Goal: Transaction & Acquisition: Purchase product/service

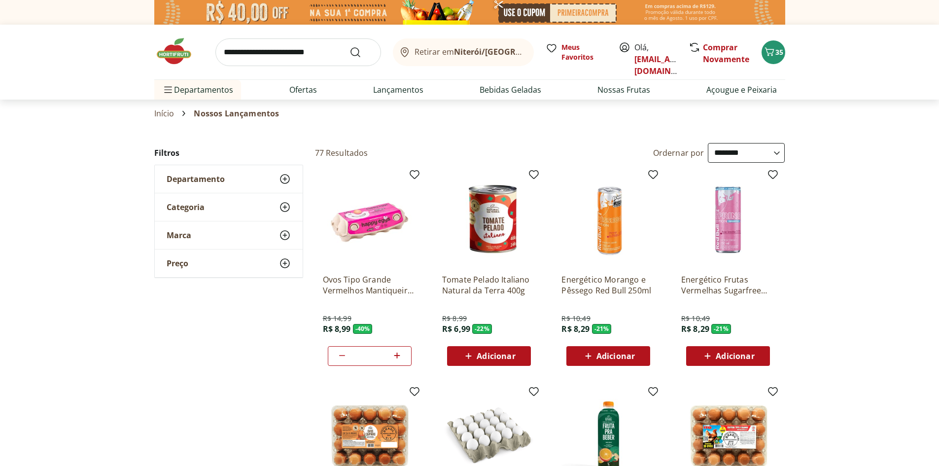
select select "**********"
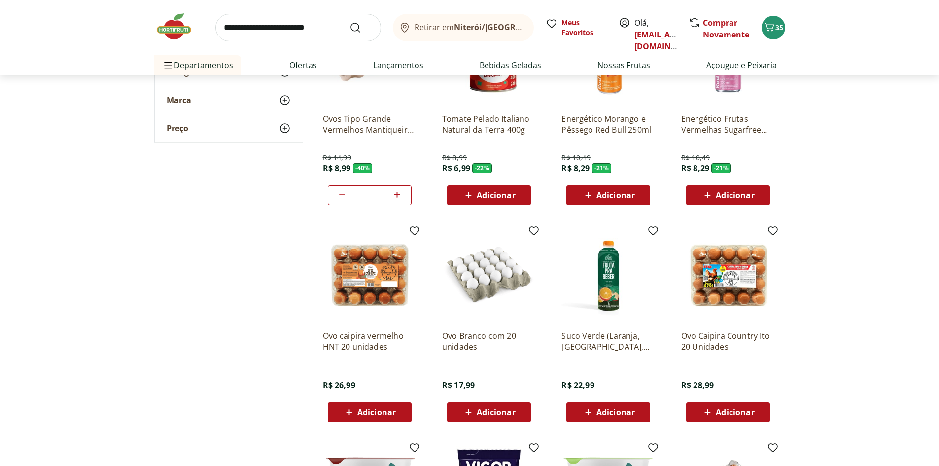
scroll to position [197, 0]
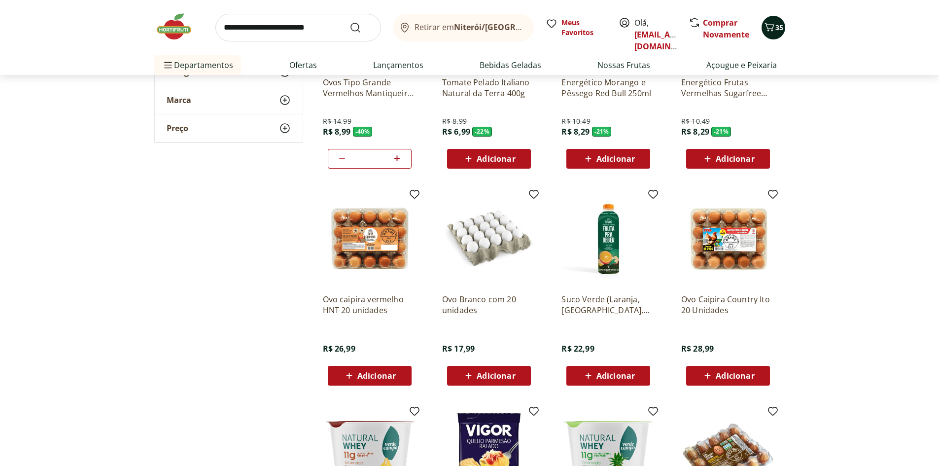
click at [777, 24] on span "35" at bounding box center [779, 27] width 8 height 9
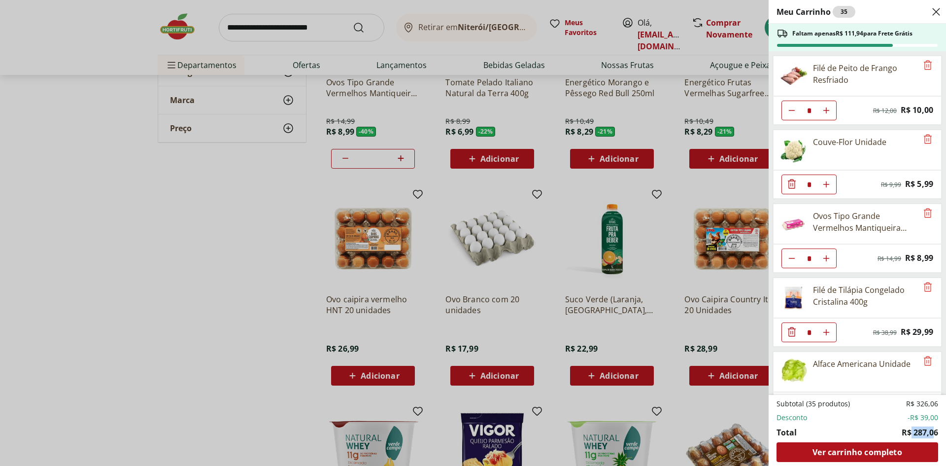
drag, startPoint x: 912, startPoint y: 432, endPoint x: 932, endPoint y: 431, distance: 19.2
click at [932, 431] on span "R$ 287,06" at bounding box center [920, 432] width 36 height 12
drag, startPoint x: 919, startPoint y: 419, endPoint x: 937, endPoint y: 419, distance: 18.7
click at [937, 419] on span "-R$ 39,00" at bounding box center [923, 418] width 31 height 10
click at [207, 211] on div "Meu Carrinho 35 Faltam apenas R$ 111,94 para Frete Grátis Filé de Peito de Fran…" at bounding box center [473, 233] width 946 height 466
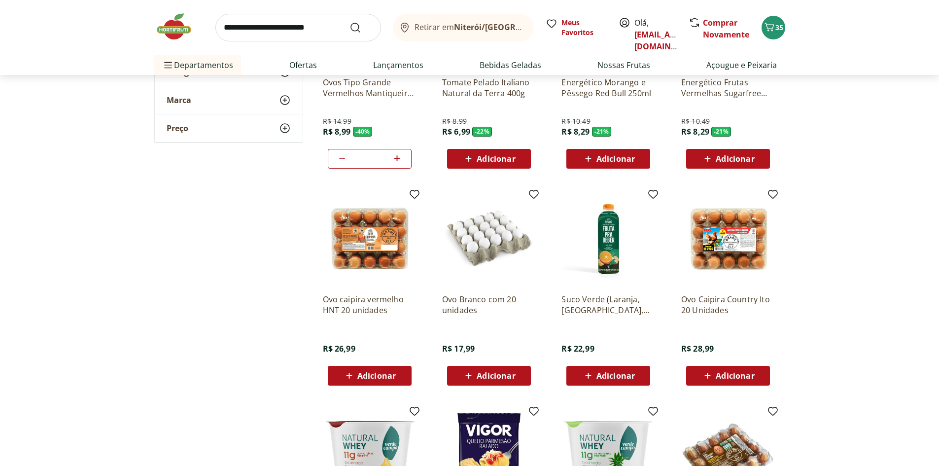
scroll to position [0, 0]
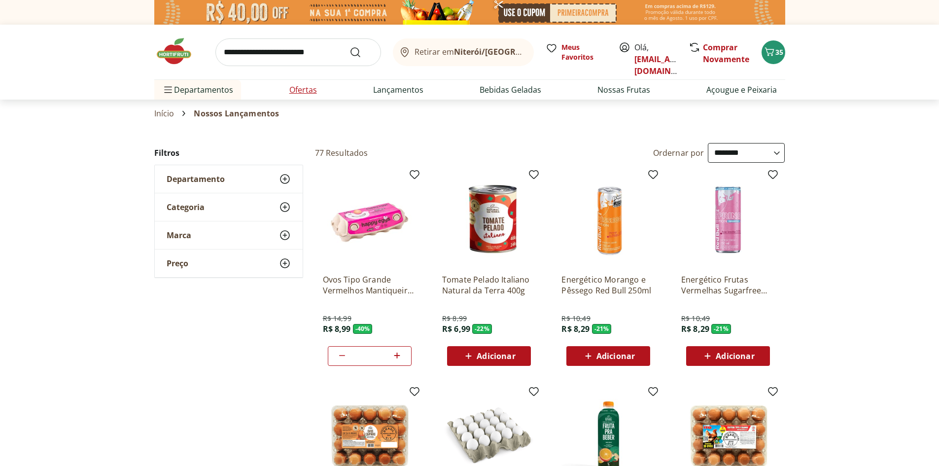
click at [290, 83] on li "Ofertas" at bounding box center [302, 90] width 43 height 20
click at [305, 89] on link "Ofertas" at bounding box center [303, 90] width 28 height 12
select select "**********"
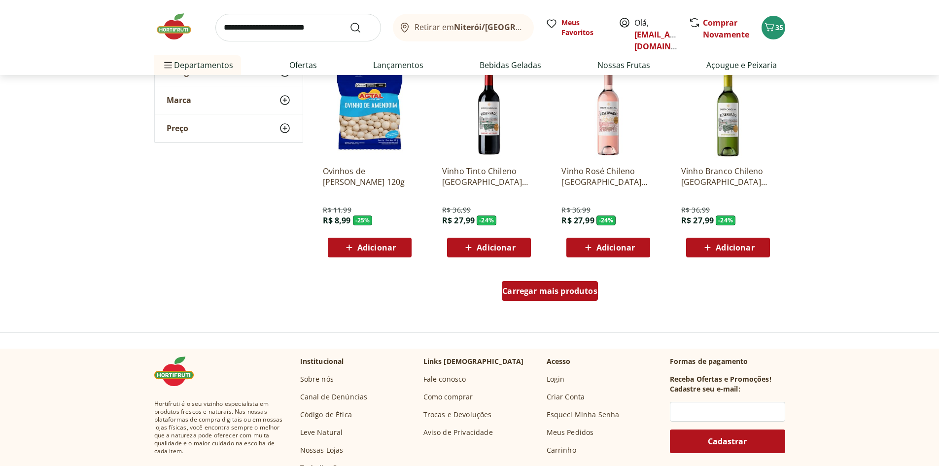
scroll to position [641, 0]
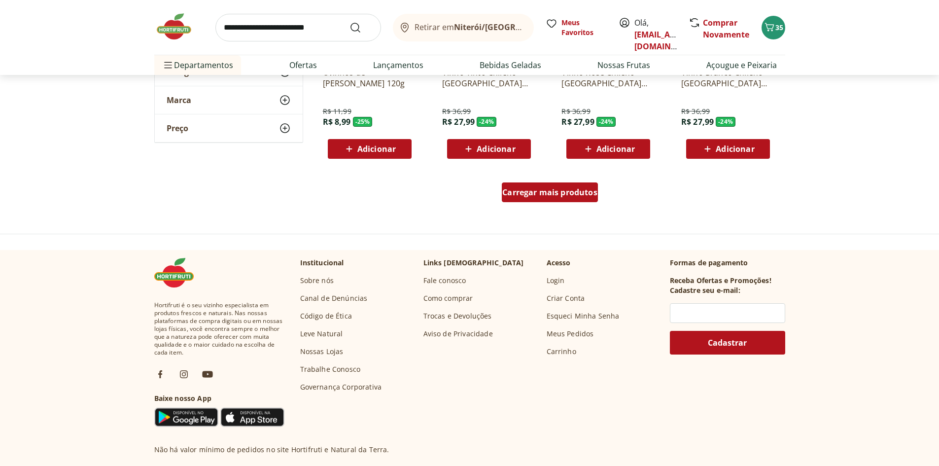
click at [556, 189] on span "Carregar mais produtos" at bounding box center [549, 192] width 95 height 8
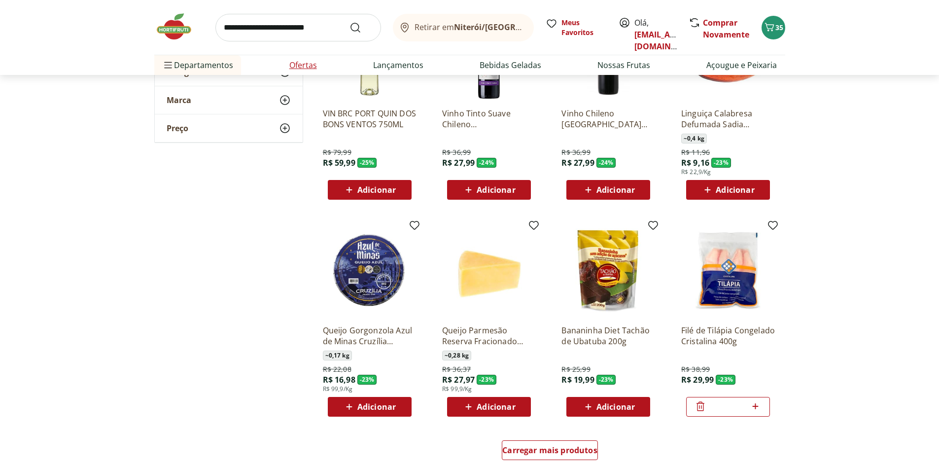
scroll to position [1004, 0]
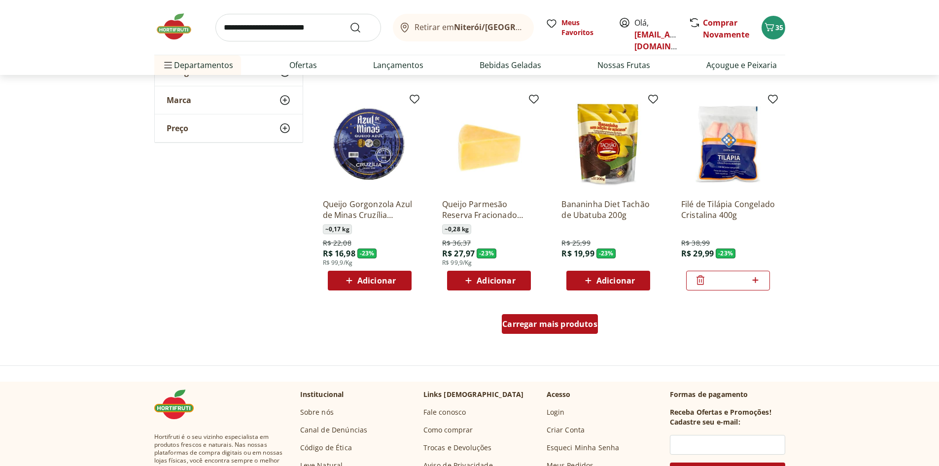
click at [550, 320] on span "Carregar mais produtos" at bounding box center [549, 324] width 95 height 8
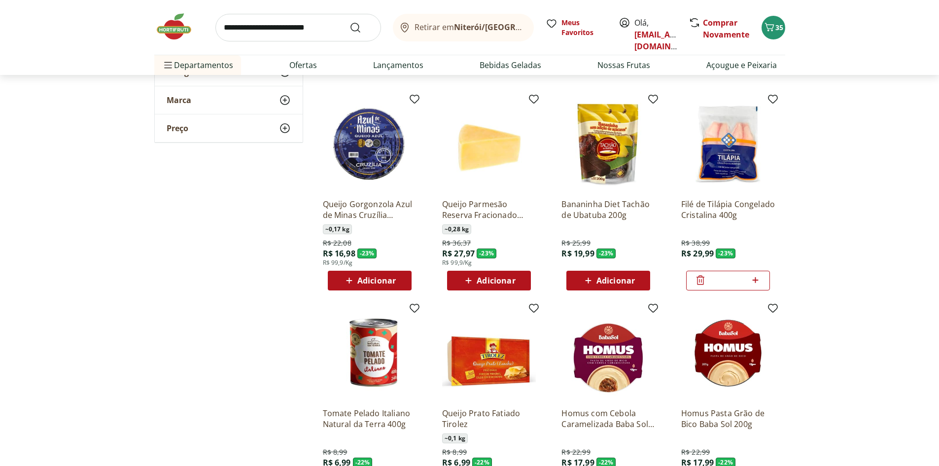
scroll to position [1349, 0]
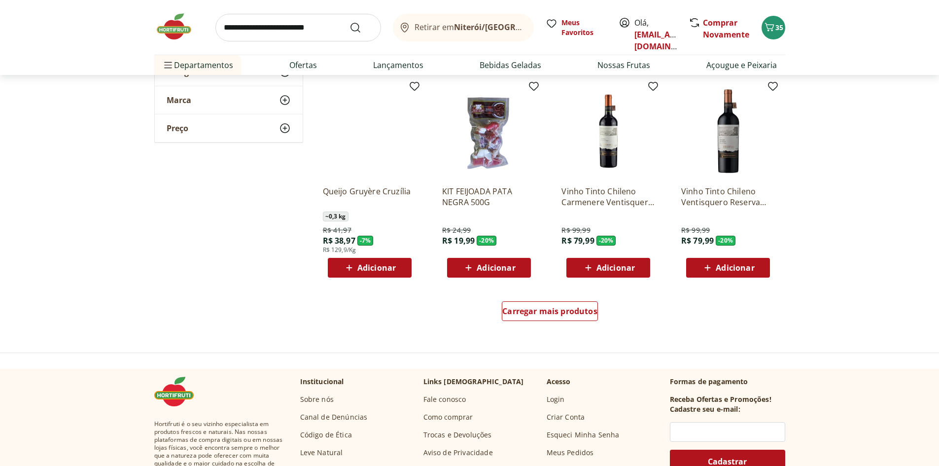
scroll to position [1891, 0]
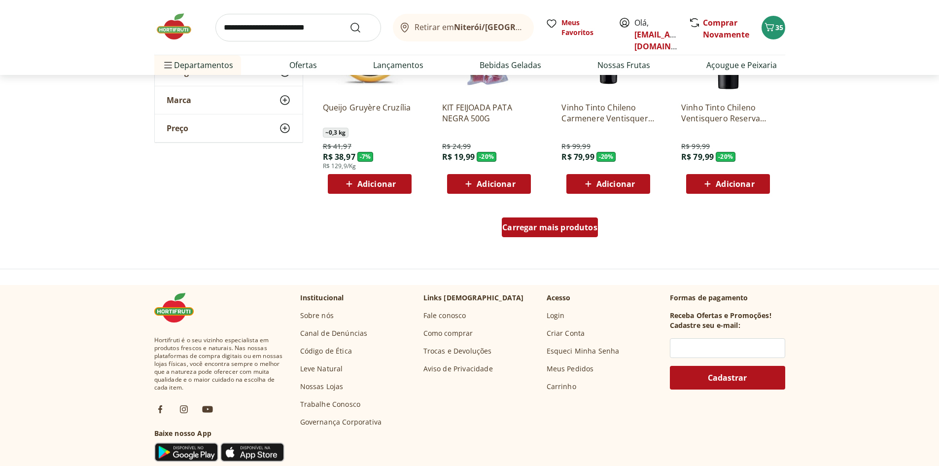
click at [569, 228] on span "Carregar mais produtos" at bounding box center [549, 227] width 95 height 8
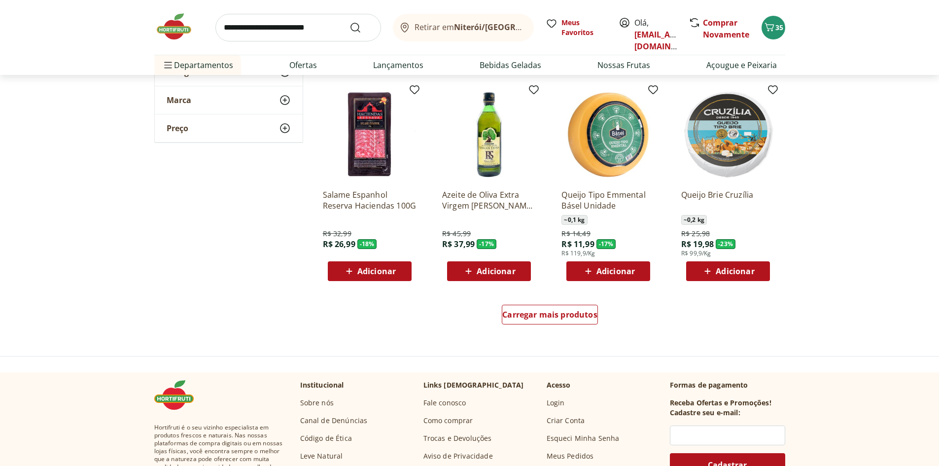
scroll to position [2483, 0]
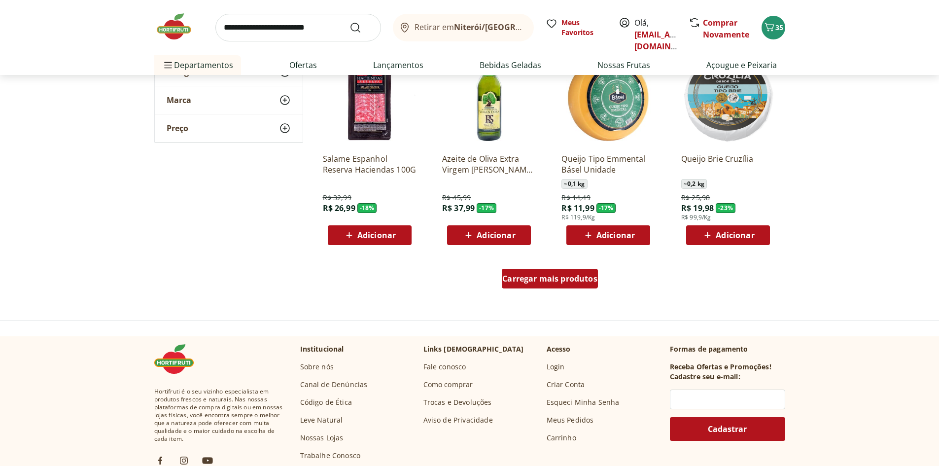
click at [561, 287] on div "Carregar mais produtos" at bounding box center [550, 279] width 96 height 20
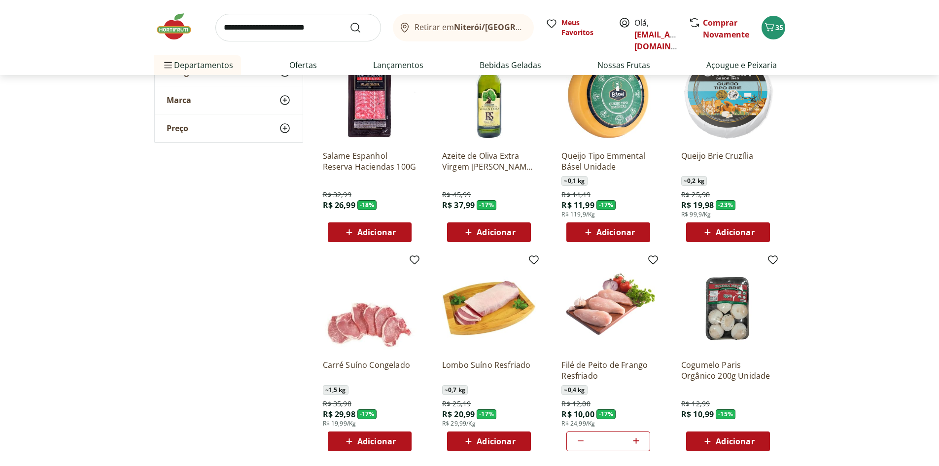
scroll to position [2680, 0]
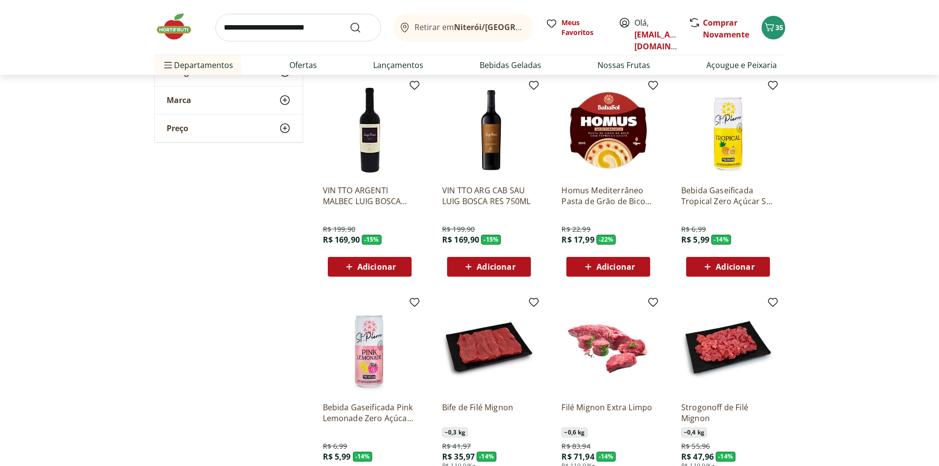
scroll to position [3074, 0]
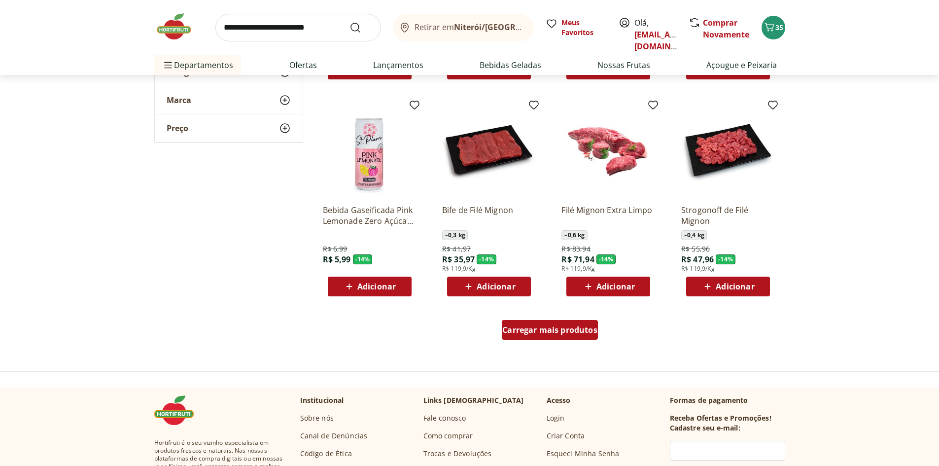
click at [549, 336] on div "Carregar mais produtos" at bounding box center [550, 330] width 96 height 20
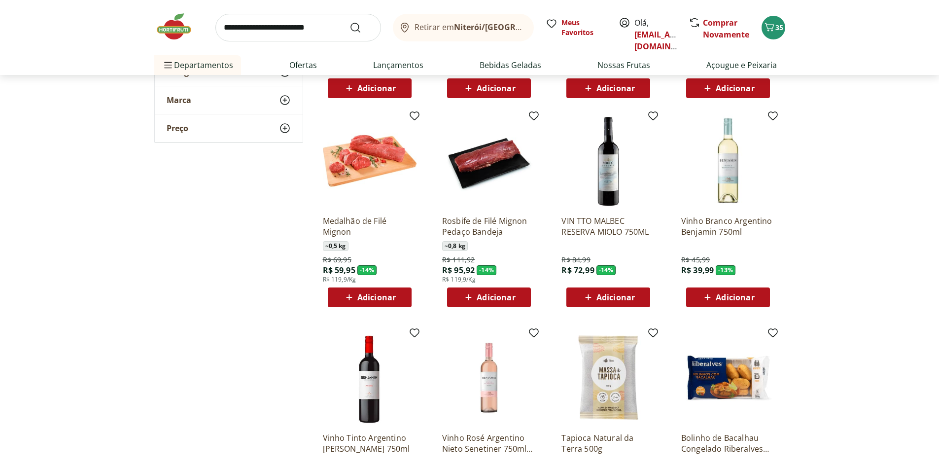
scroll to position [3321, 0]
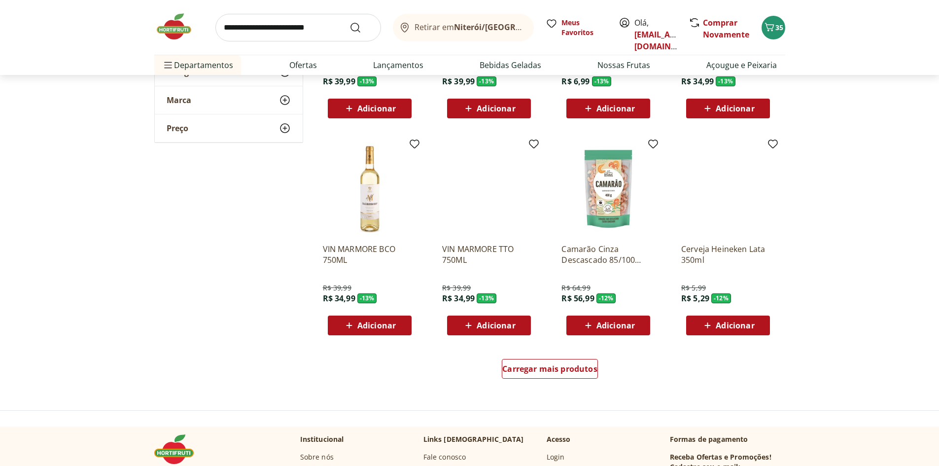
scroll to position [3764, 0]
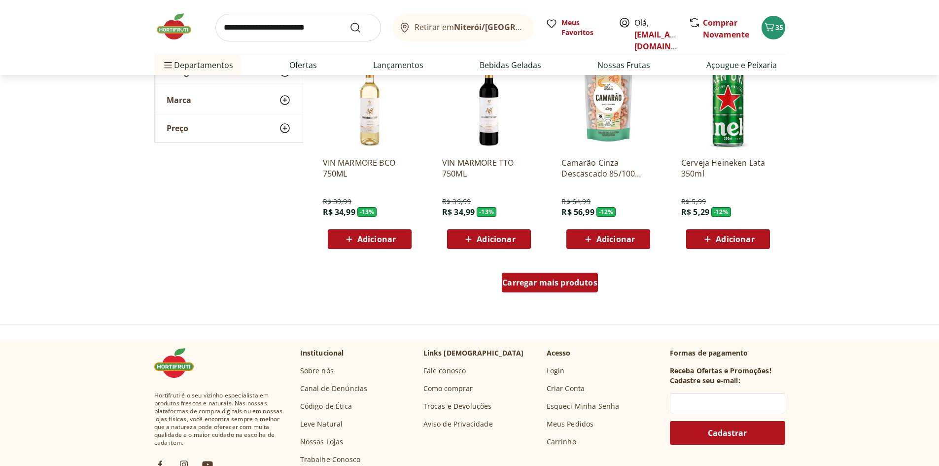
click at [555, 282] on span "Carregar mais produtos" at bounding box center [549, 282] width 95 height 8
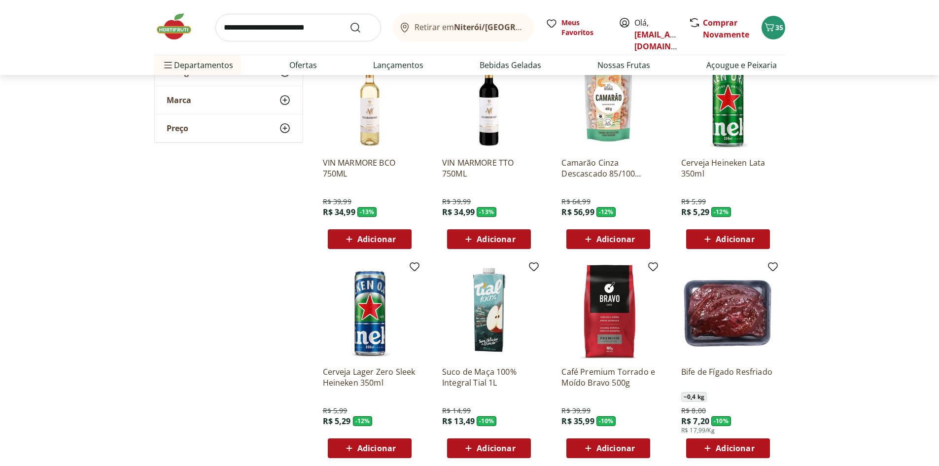
scroll to position [3961, 0]
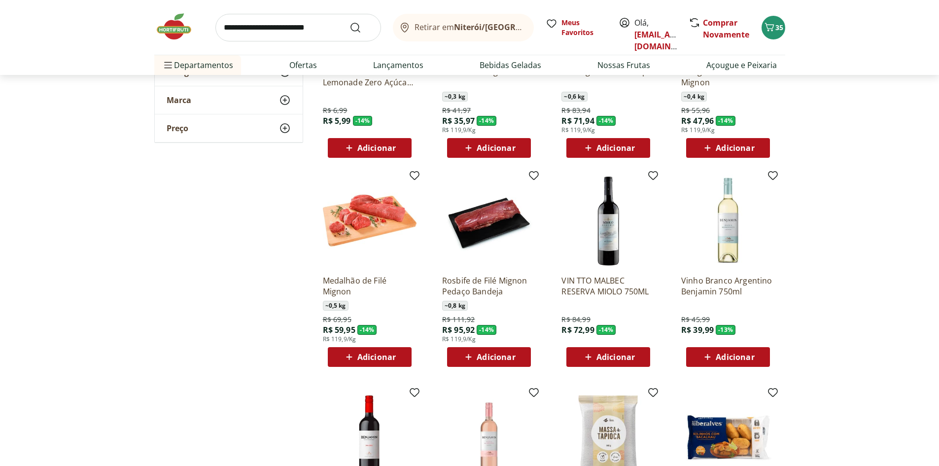
scroll to position [3222, 0]
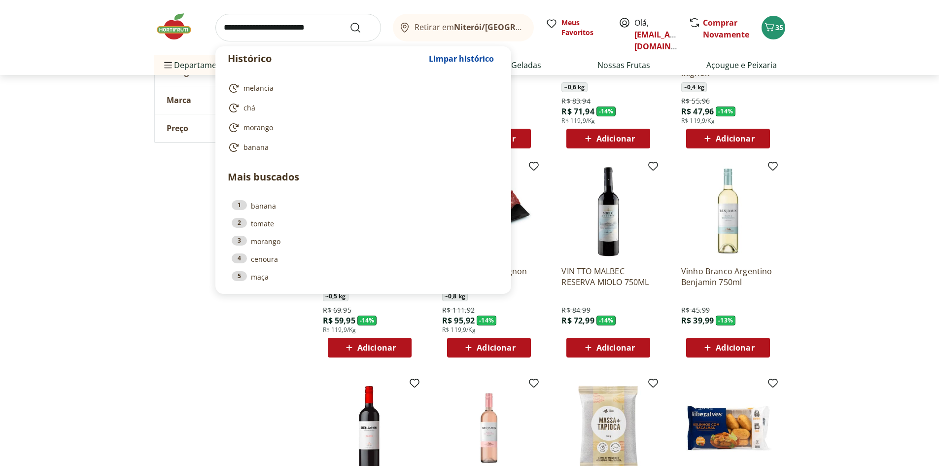
click at [269, 18] on input "search" at bounding box center [298, 28] width 166 height 28
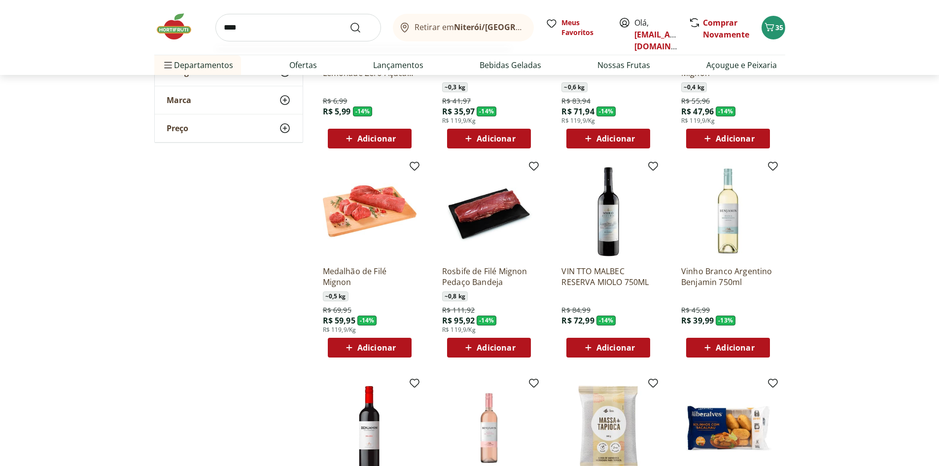
type input "*****"
click button "Submit Search" at bounding box center [361, 28] width 24 height 12
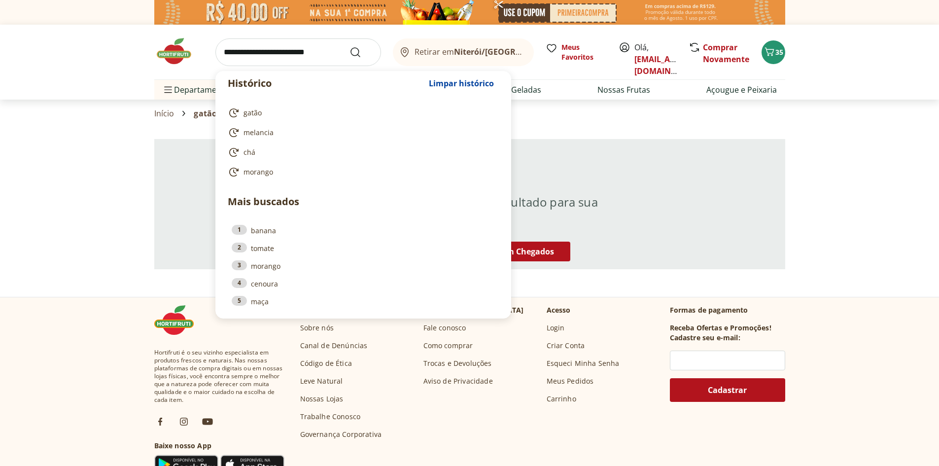
click at [310, 52] on input "search" at bounding box center [298, 52] width 166 height 28
click at [101, 116] on section "Início gatão" at bounding box center [469, 114] width 939 height 28
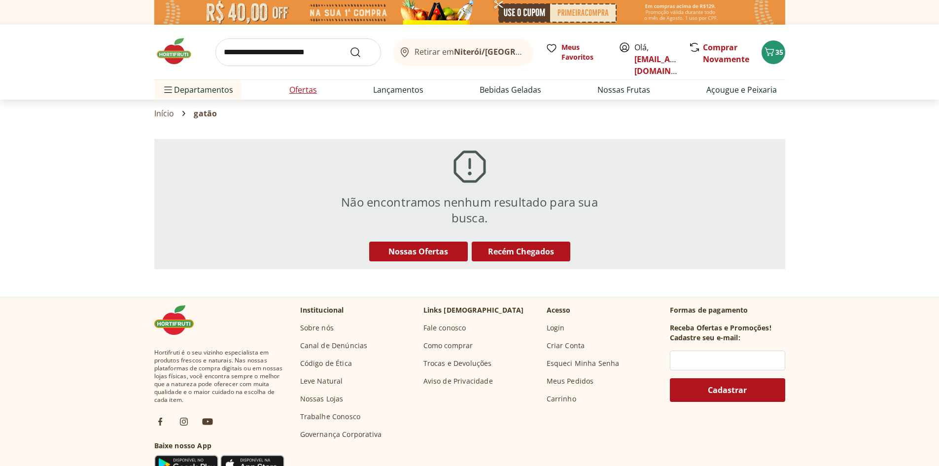
click at [301, 94] on link "Ofertas" at bounding box center [303, 90] width 28 height 12
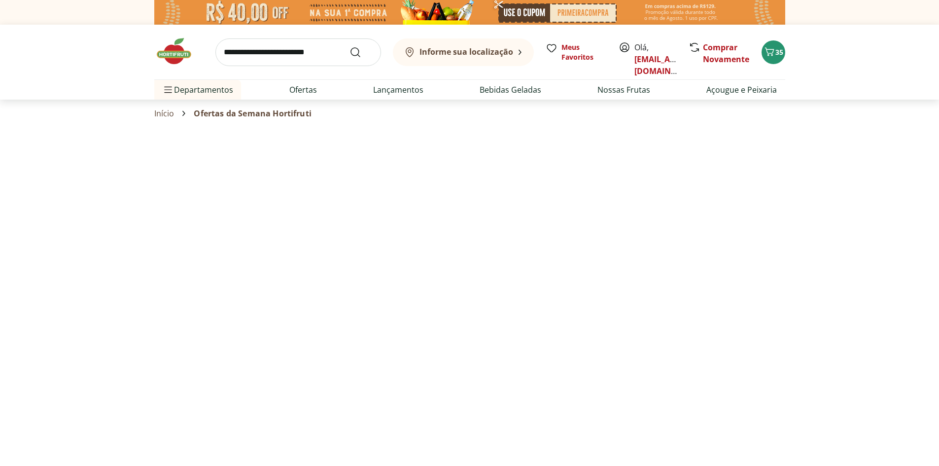
select select "**********"
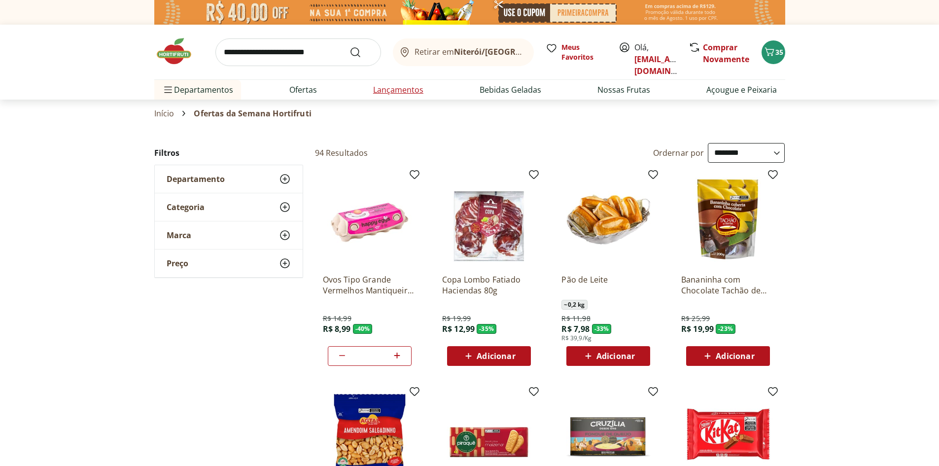
click at [385, 84] on link "Lançamentos" at bounding box center [398, 90] width 50 height 12
select select "**********"
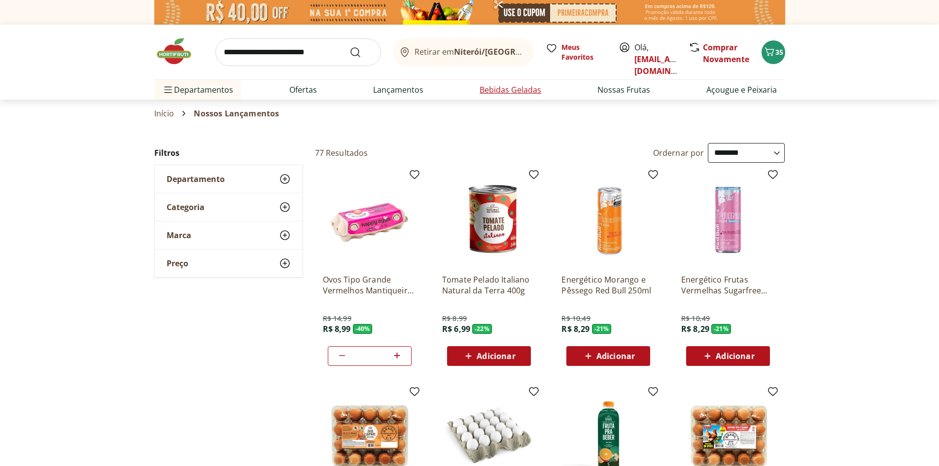
click at [516, 92] on link "Bebidas Geladas" at bounding box center [511, 90] width 62 height 12
select select "**********"
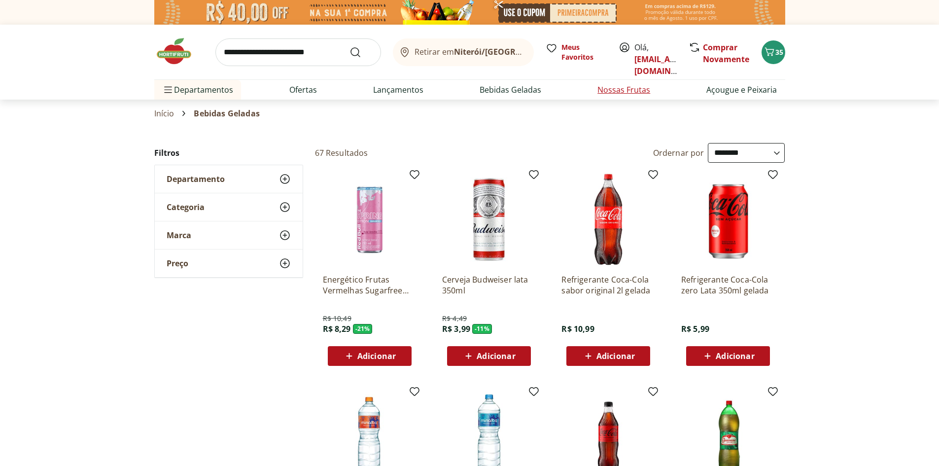
click at [620, 95] on link "Nossas Frutas" at bounding box center [623, 90] width 53 height 12
select select "**********"
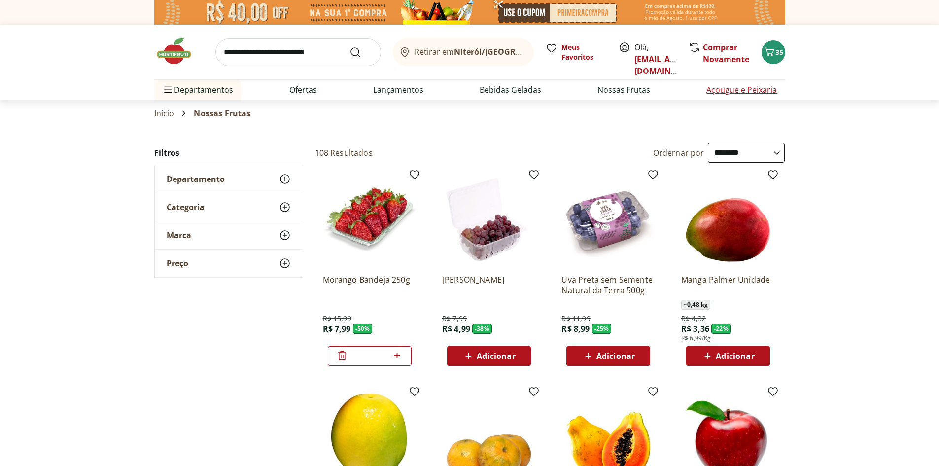
click at [747, 97] on li "Açougue e Peixaria" at bounding box center [741, 90] width 86 height 20
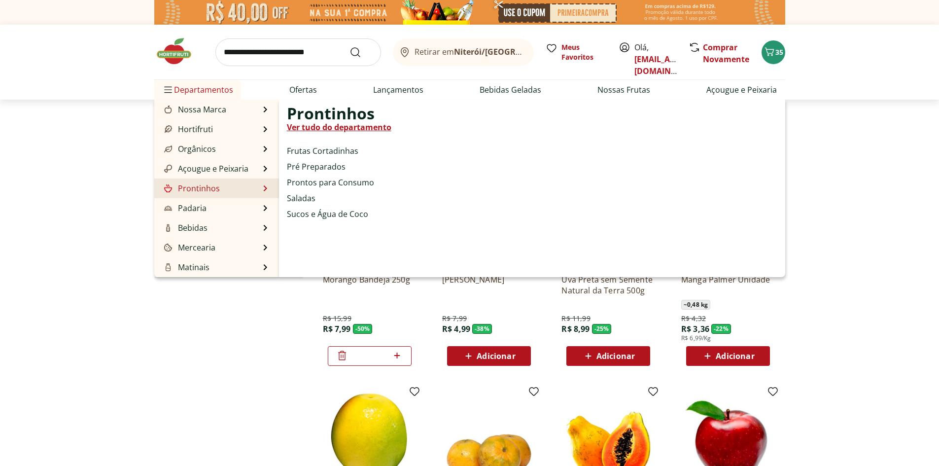
click at [207, 190] on link "Prontinhos" at bounding box center [191, 188] width 58 height 12
select select "**********"
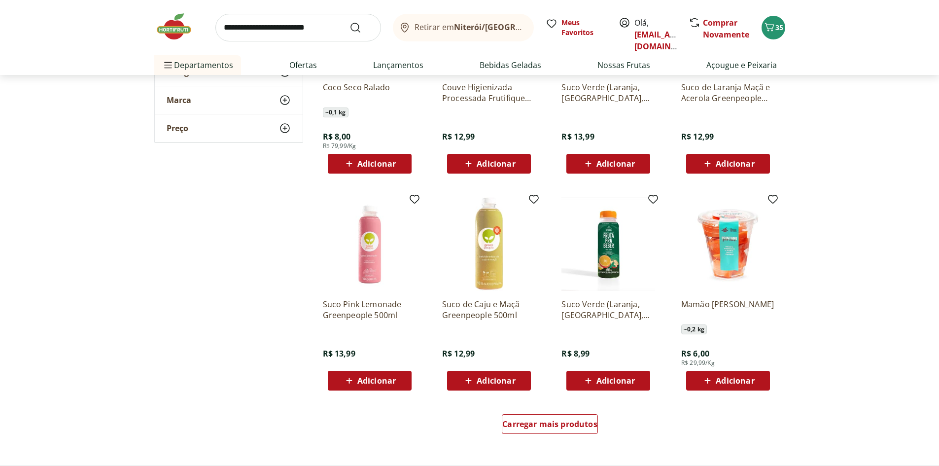
scroll to position [542, 0]
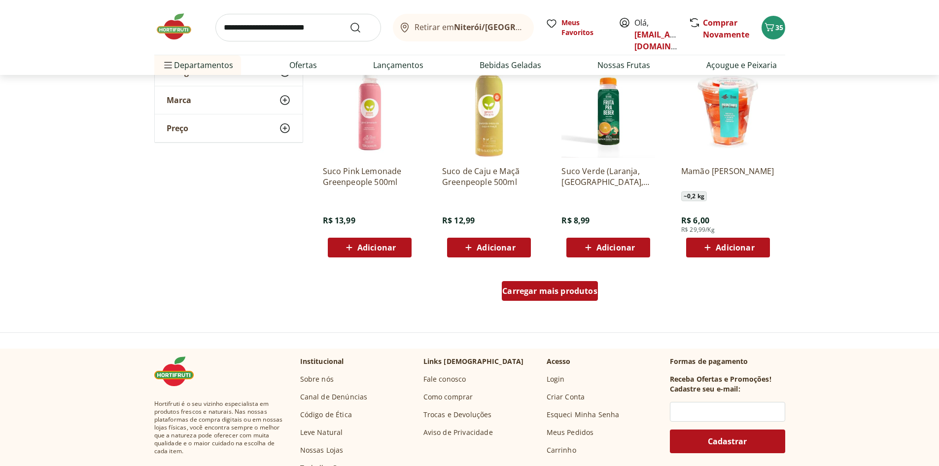
click at [582, 305] on link "Carregar mais produtos" at bounding box center [550, 293] width 96 height 24
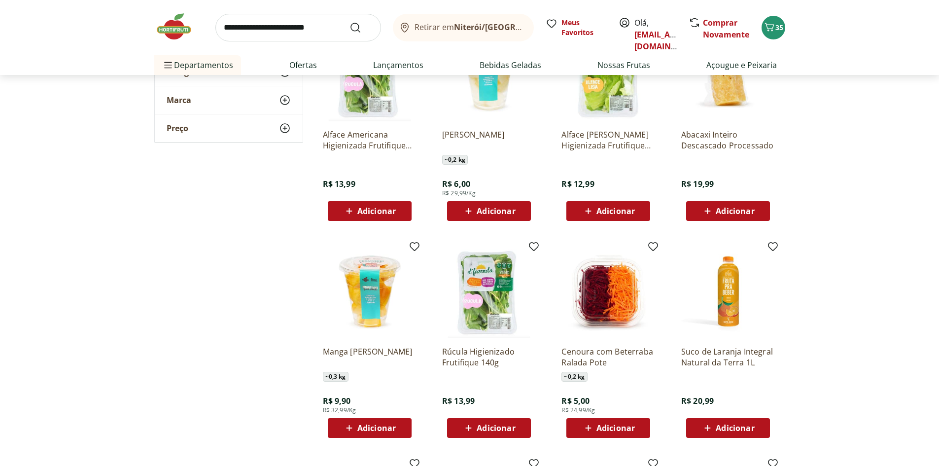
scroll to position [789, 0]
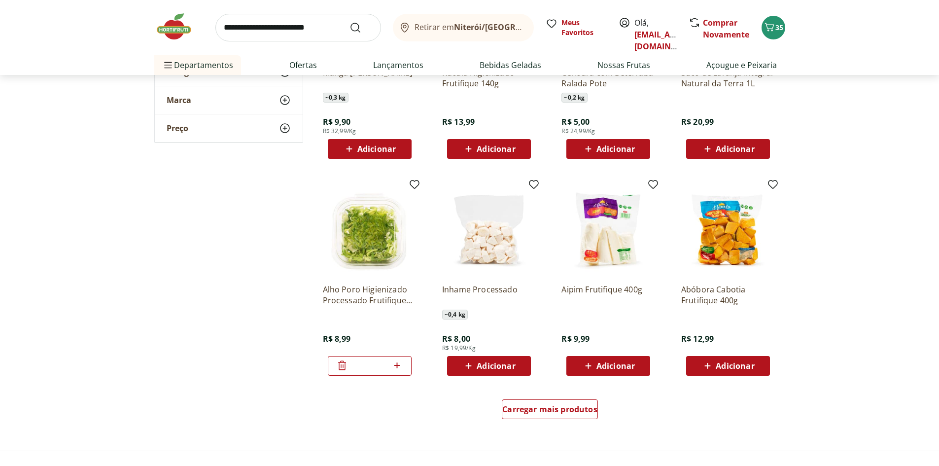
scroll to position [1084, 0]
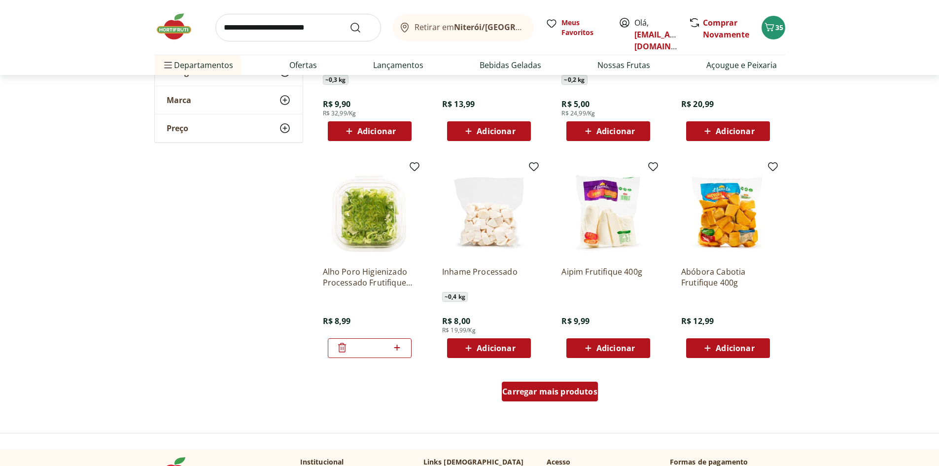
click at [551, 398] on div "Carregar mais produtos" at bounding box center [550, 391] width 96 height 20
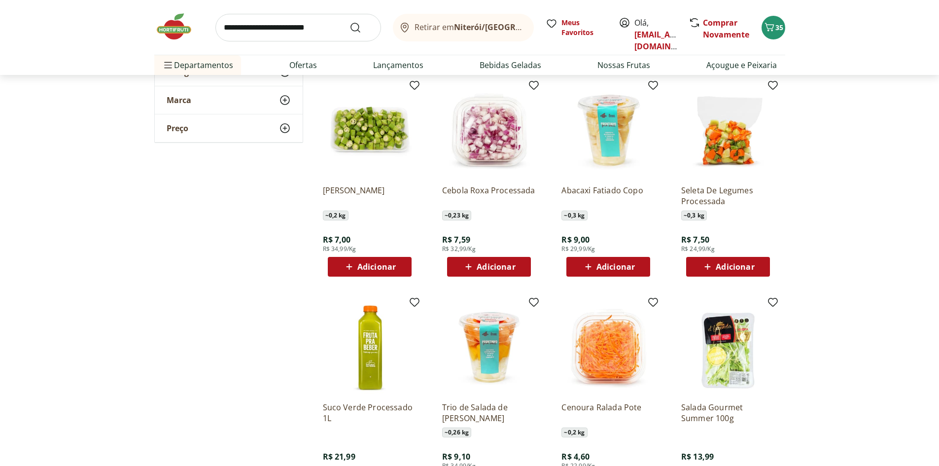
scroll to position [1380, 0]
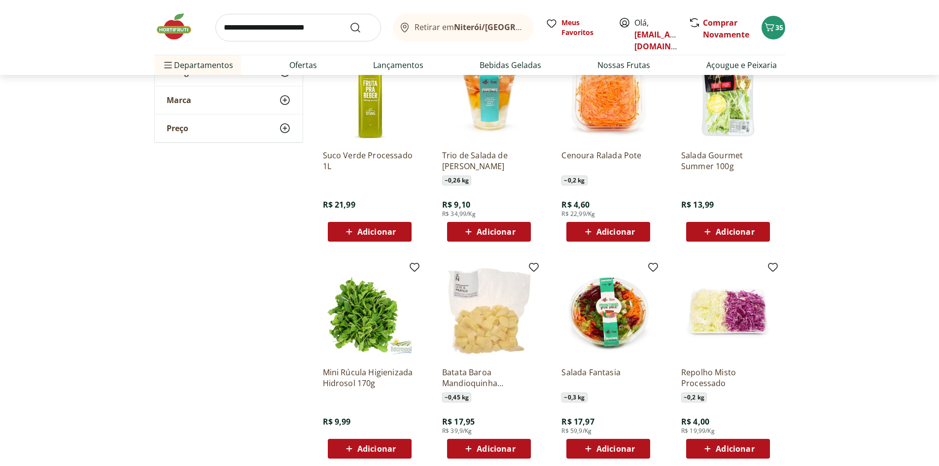
scroll to position [1676, 0]
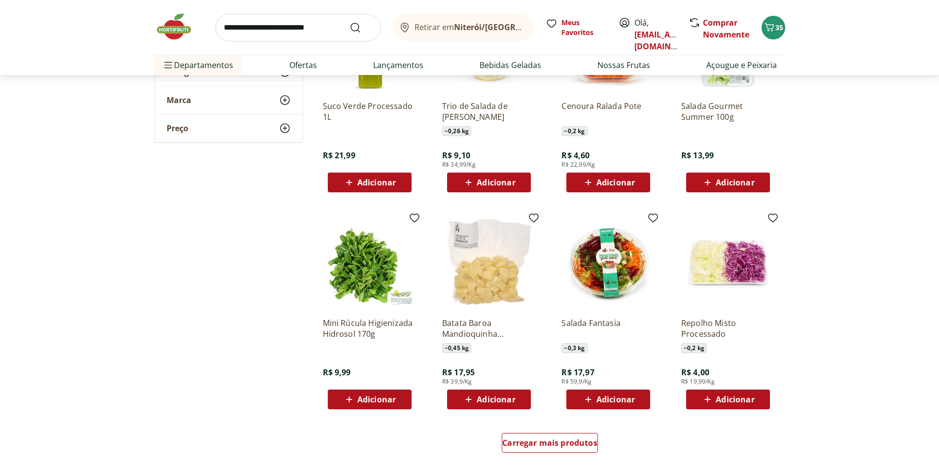
click at [730, 397] on span "Adicionar" at bounding box center [735, 399] width 38 height 8
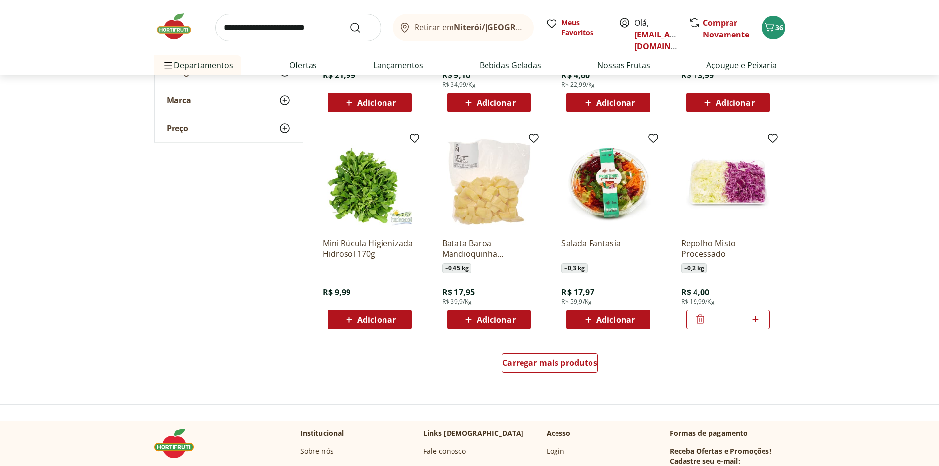
scroll to position [1774, 0]
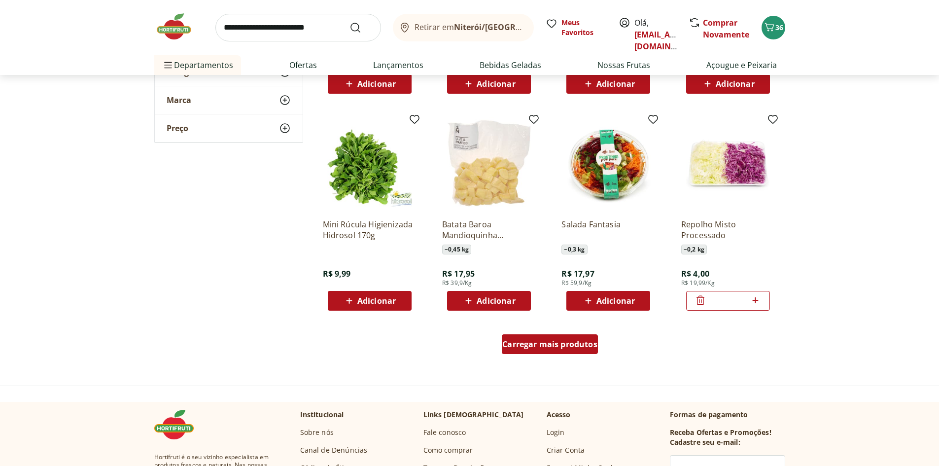
click at [553, 348] on span "Carregar mais produtos" at bounding box center [549, 344] width 95 height 8
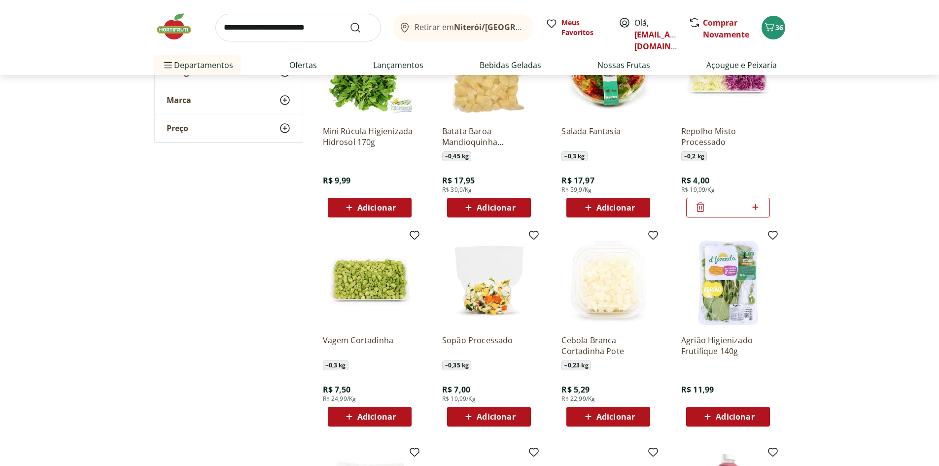
scroll to position [1873, 0]
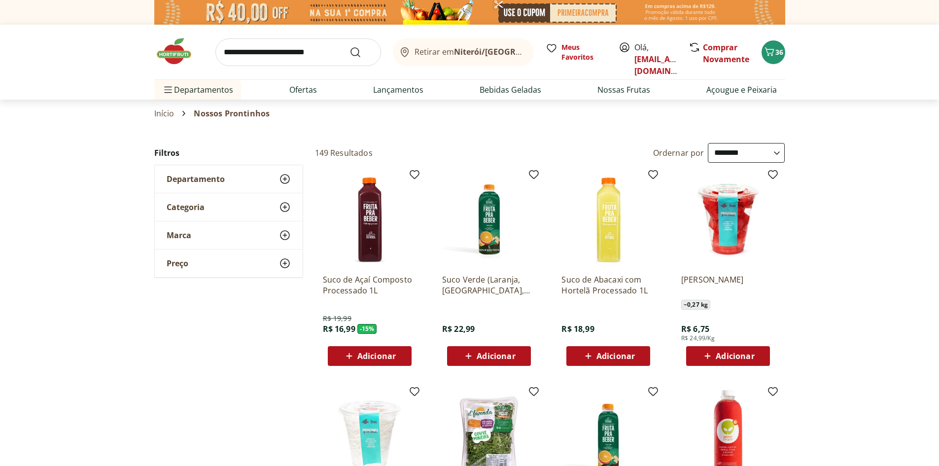
select select "**********"
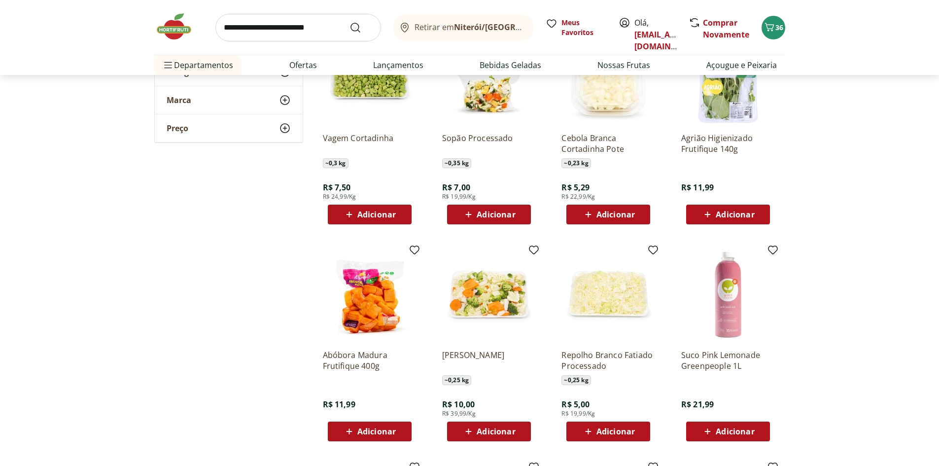
scroll to position [2070, 0]
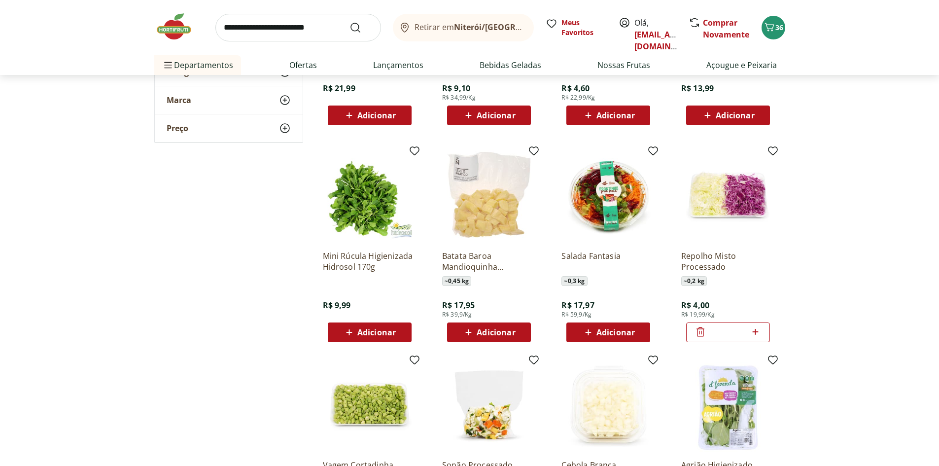
scroll to position [1725, 0]
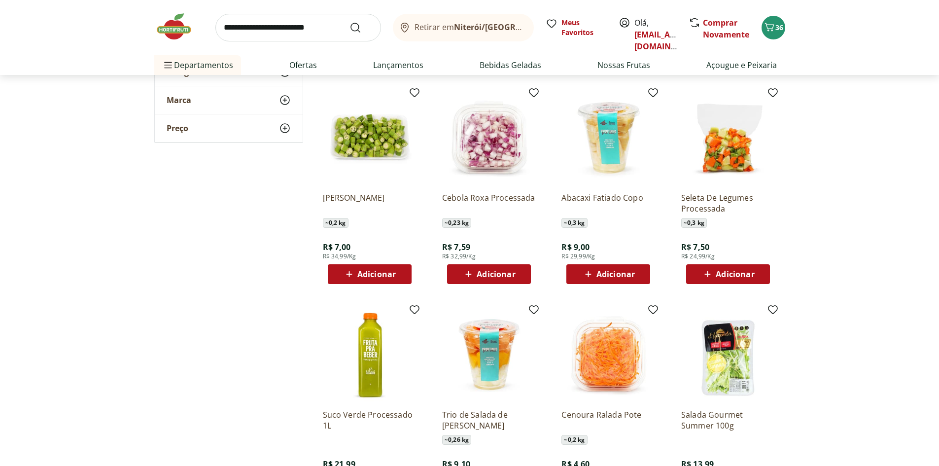
scroll to position [1479, 0]
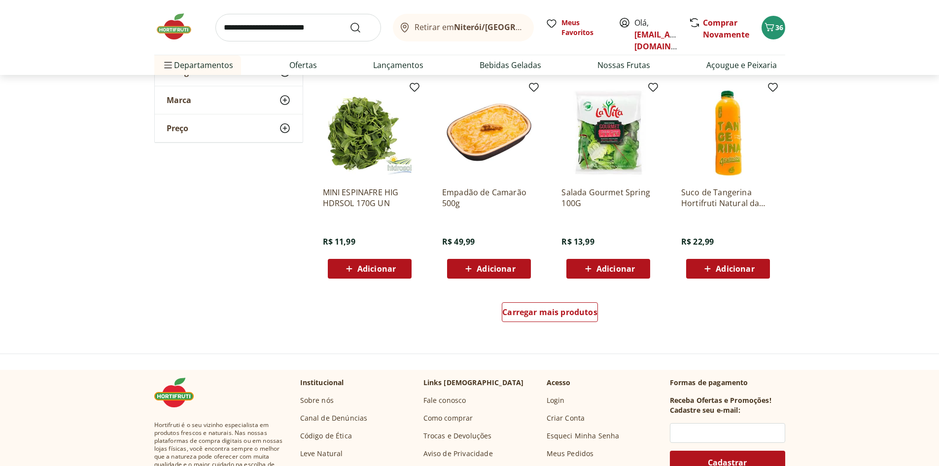
scroll to position [2464, 0]
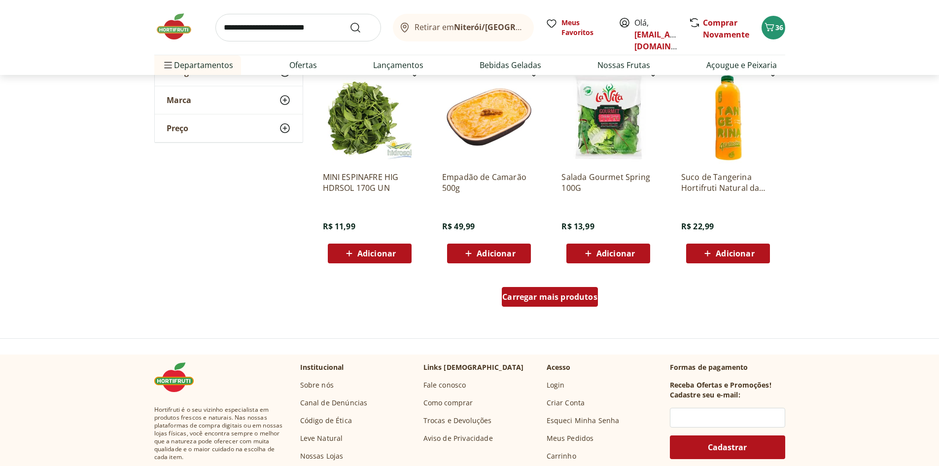
click at [538, 293] on span "Carregar mais produtos" at bounding box center [549, 297] width 95 height 8
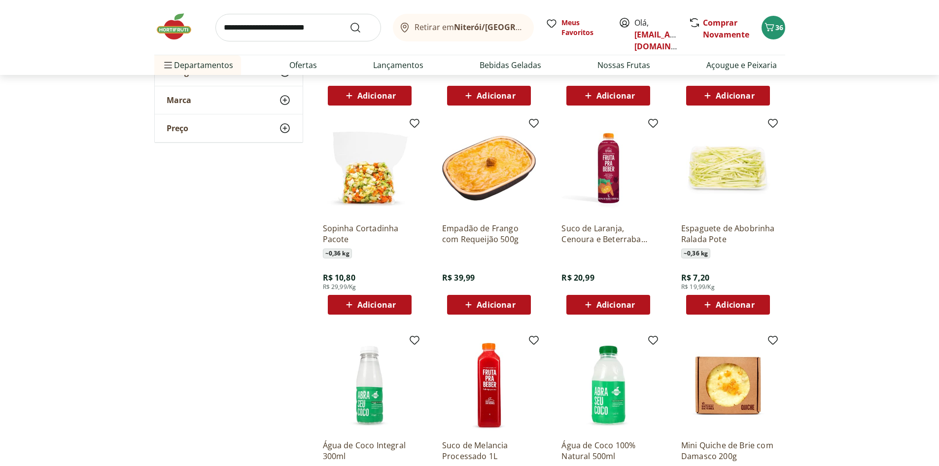
scroll to position [2662, 0]
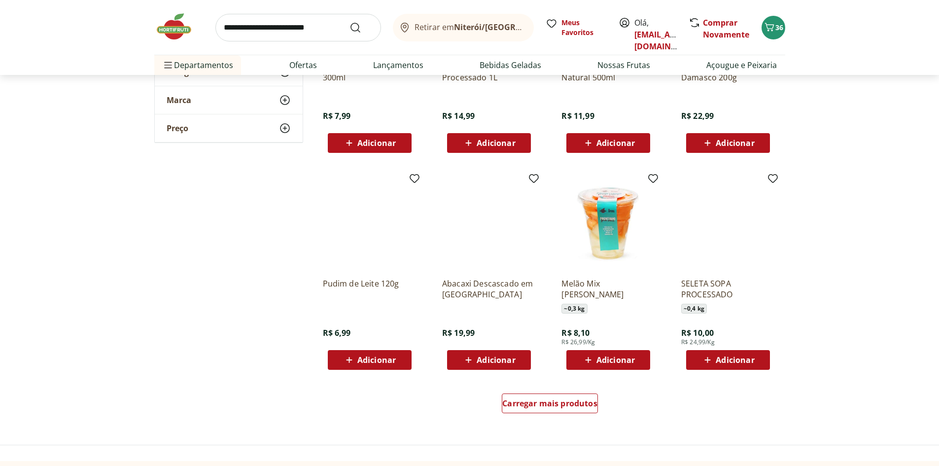
scroll to position [3007, 0]
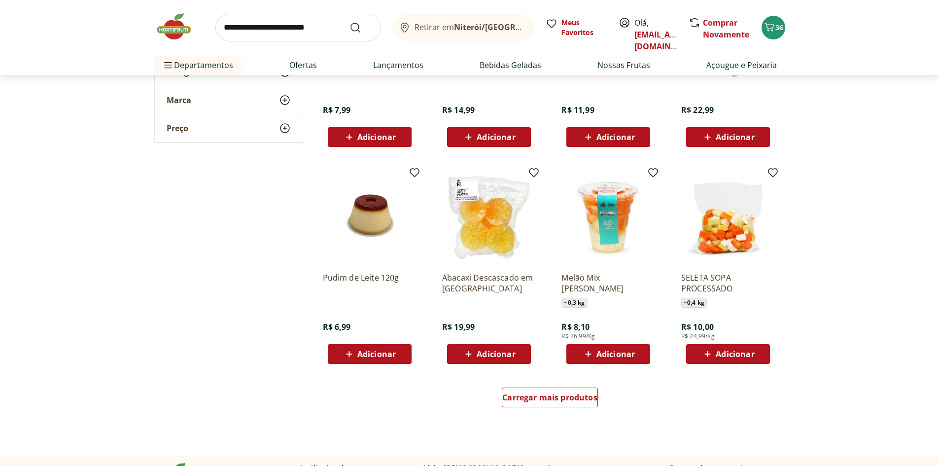
click at [522, 416] on div "Carregar mais produtos" at bounding box center [550, 399] width 478 height 47
click at [531, 400] on span "Carregar mais produtos" at bounding box center [549, 397] width 95 height 8
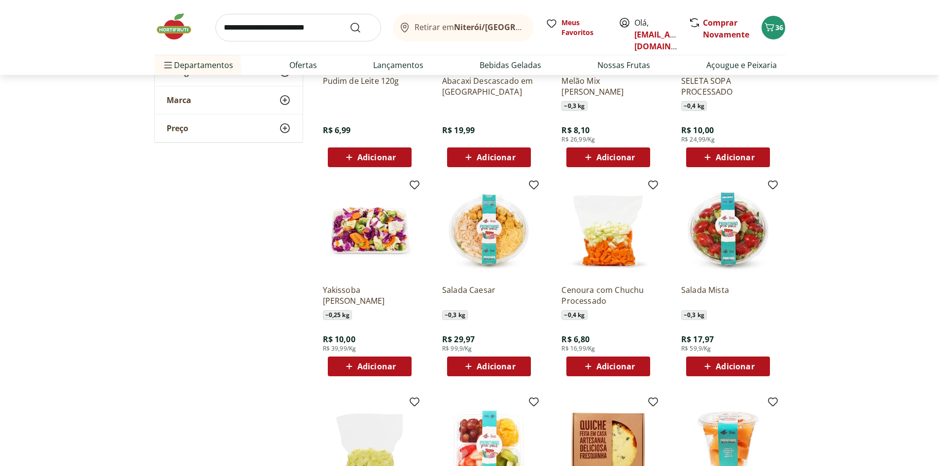
scroll to position [3204, 0]
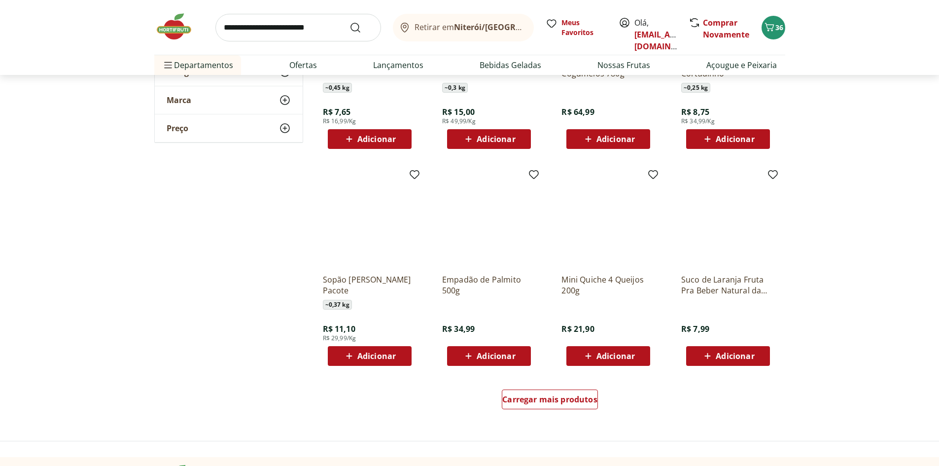
scroll to position [3746, 0]
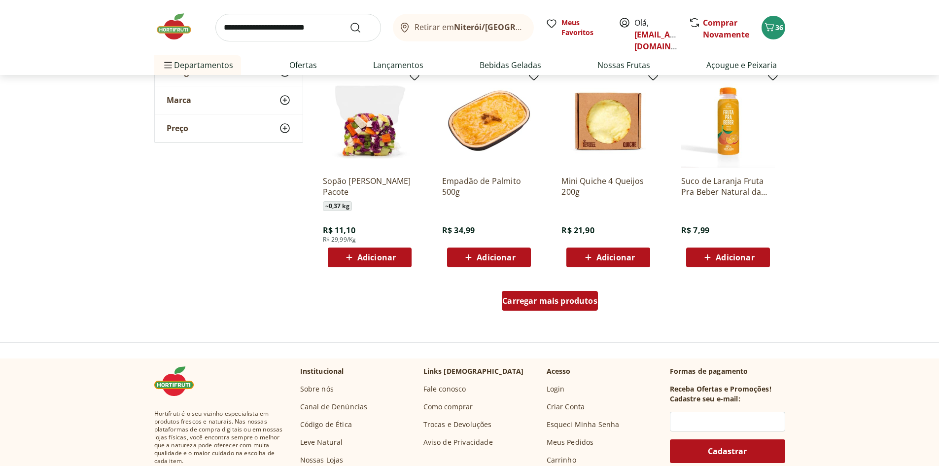
click at [556, 303] on span "Carregar mais produtos" at bounding box center [549, 301] width 95 height 8
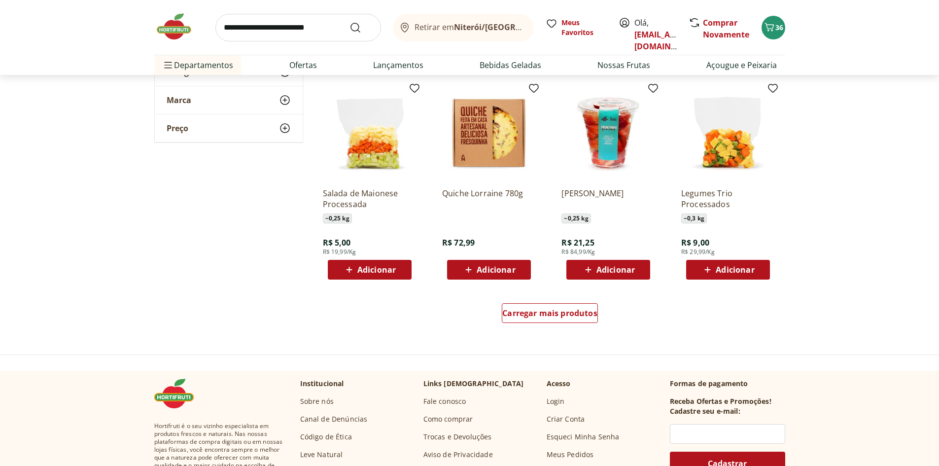
scroll to position [4387, 0]
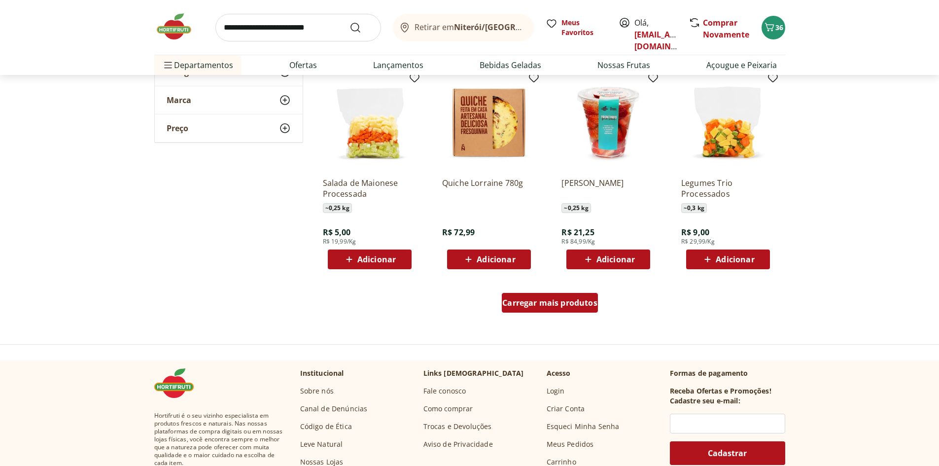
click at [529, 309] on div "Carregar mais produtos" at bounding box center [550, 303] width 96 height 20
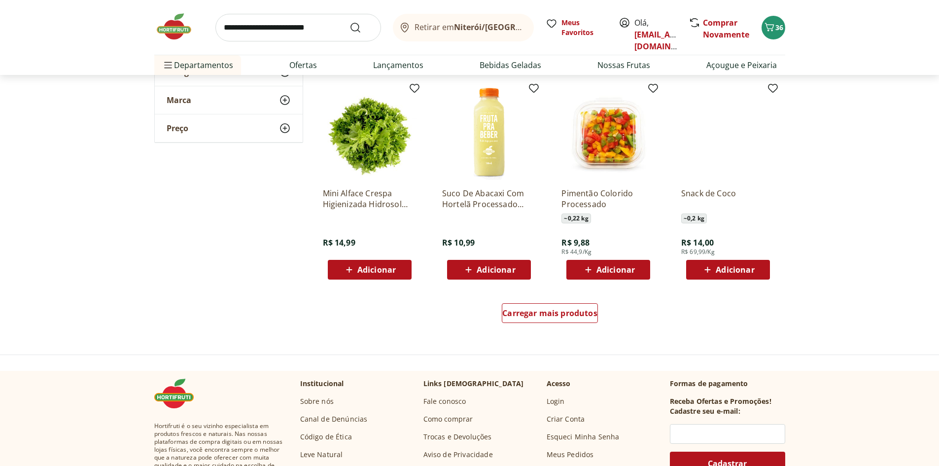
scroll to position [5027, 0]
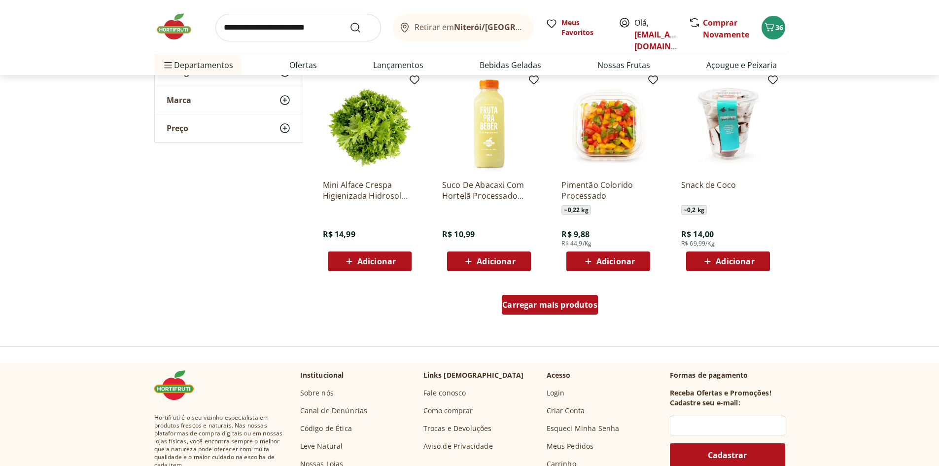
click at [562, 309] on span "Carregar mais produtos" at bounding box center [549, 305] width 95 height 8
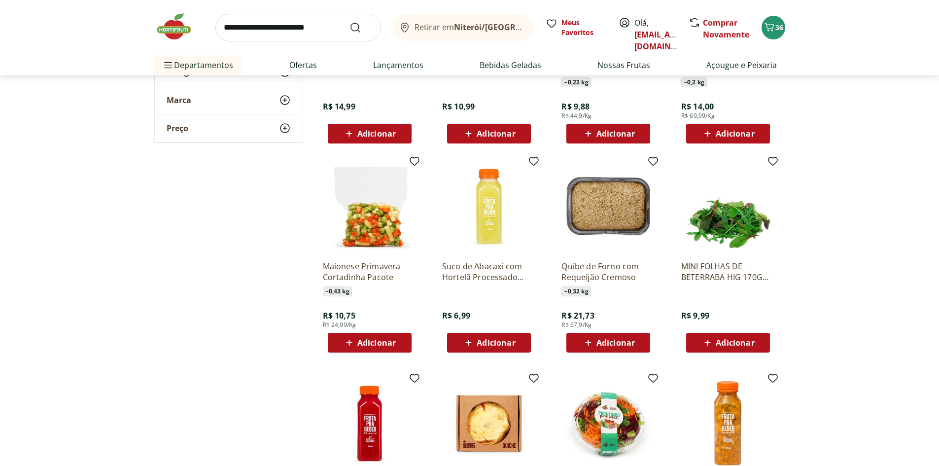
scroll to position [5175, 0]
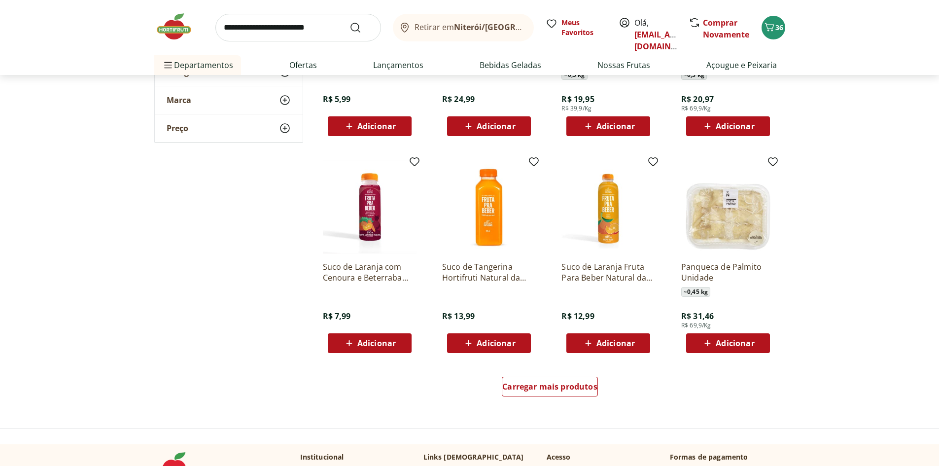
scroll to position [5619, 0]
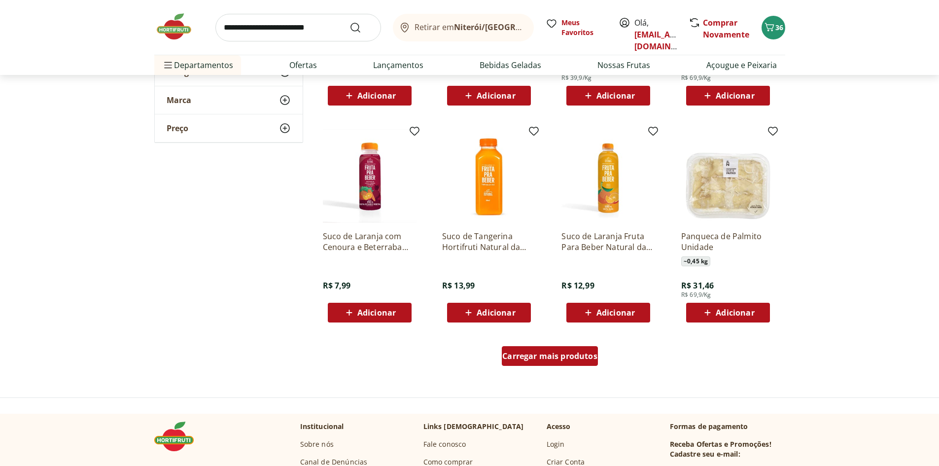
click at [524, 347] on div "Carregar mais produtos" at bounding box center [550, 356] width 96 height 20
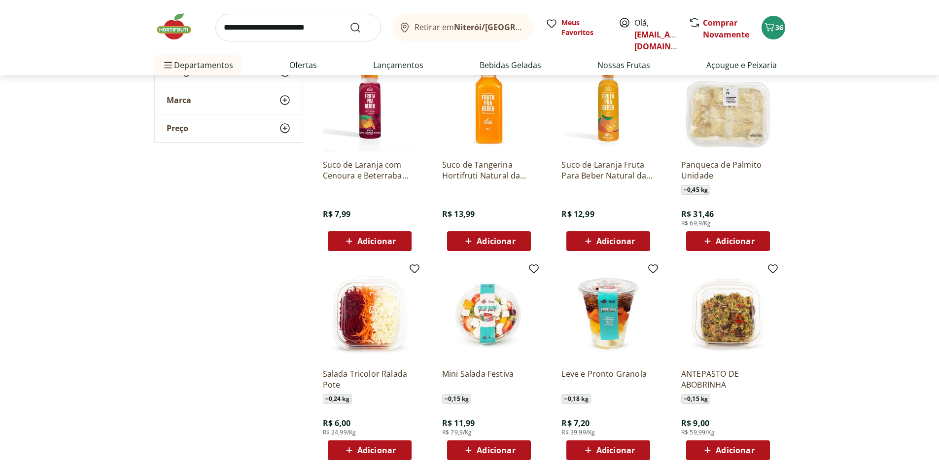
scroll to position [5767, 0]
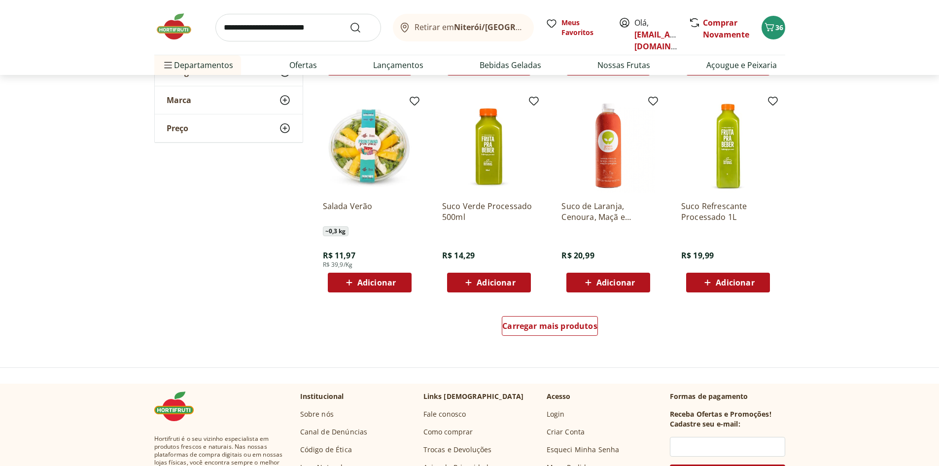
scroll to position [6309, 0]
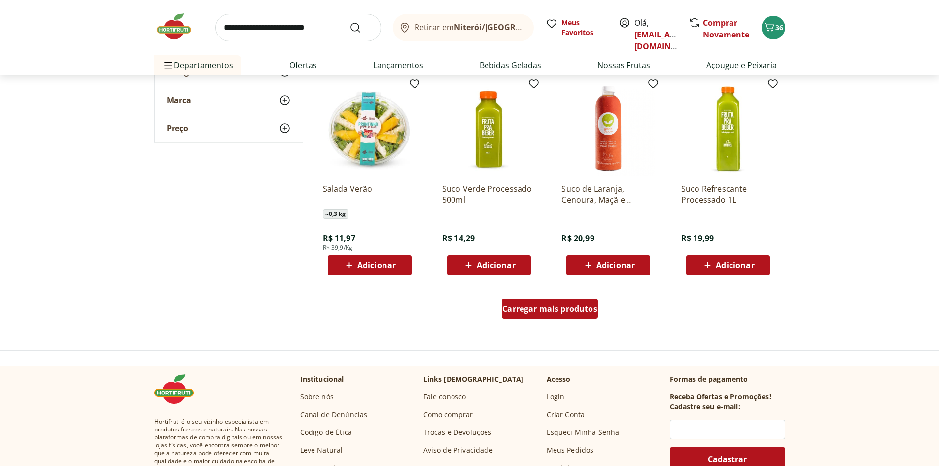
click at [564, 312] on span "Carregar mais produtos" at bounding box center [549, 309] width 95 height 8
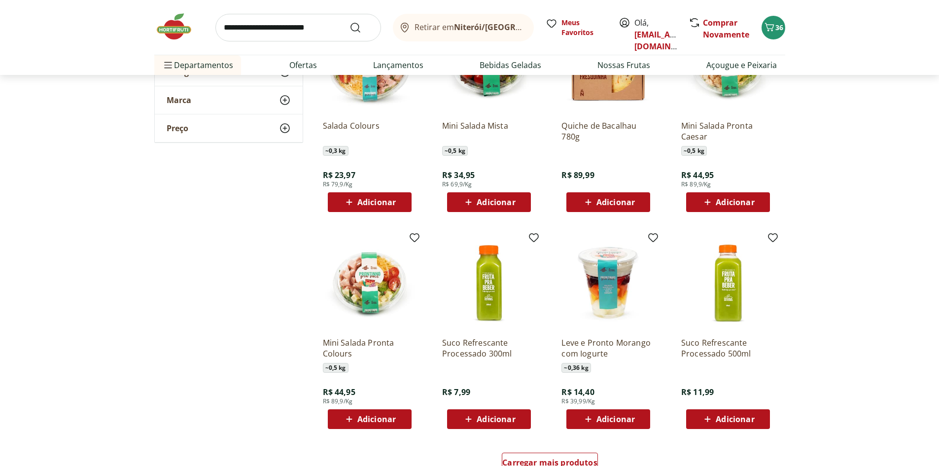
scroll to position [6802, 0]
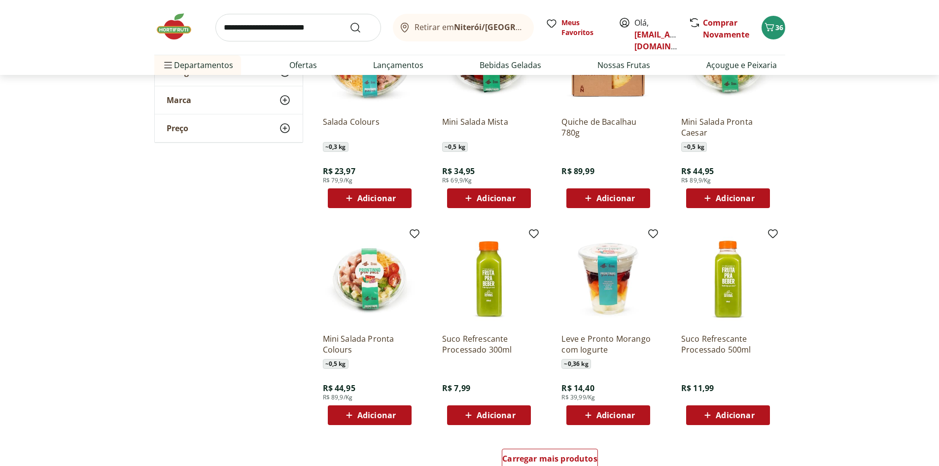
click at [257, 29] on input "search" at bounding box center [298, 28] width 166 height 28
type input "*******"
click at [349, 22] on button "Submit Search" at bounding box center [361, 28] width 24 height 12
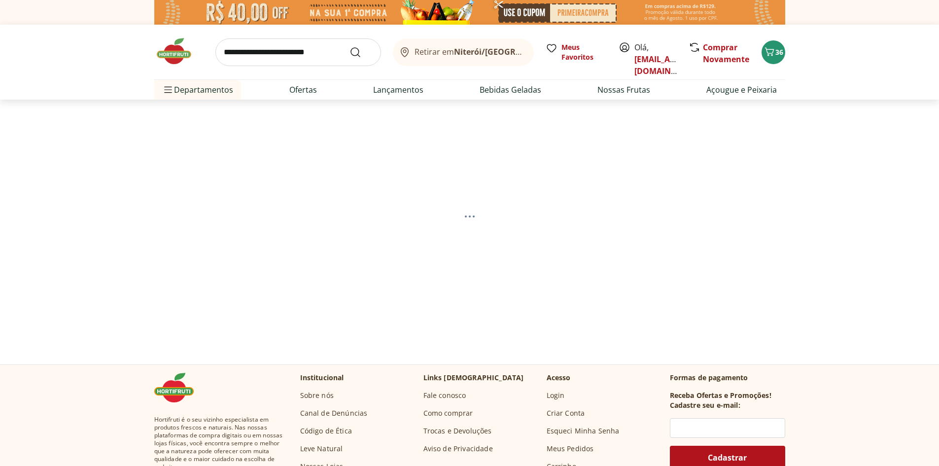
select select "**********"
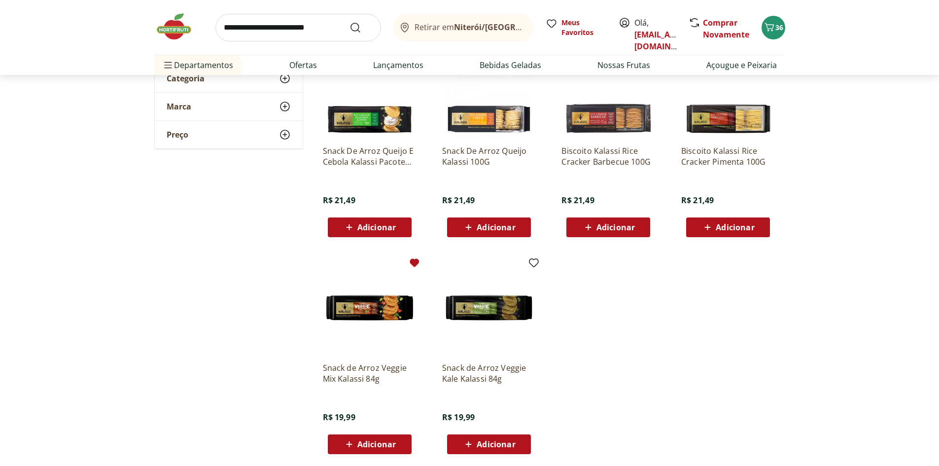
scroll to position [148, 0]
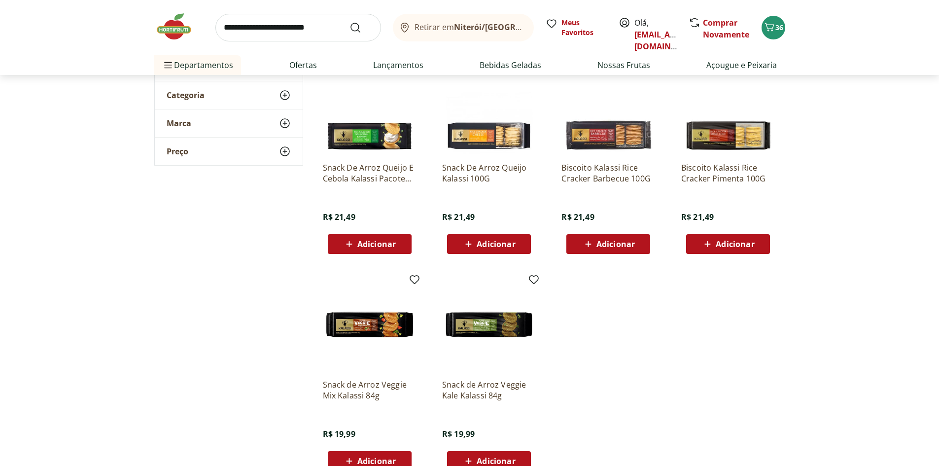
click at [381, 247] on span "Adicionar" at bounding box center [376, 244] width 38 height 8
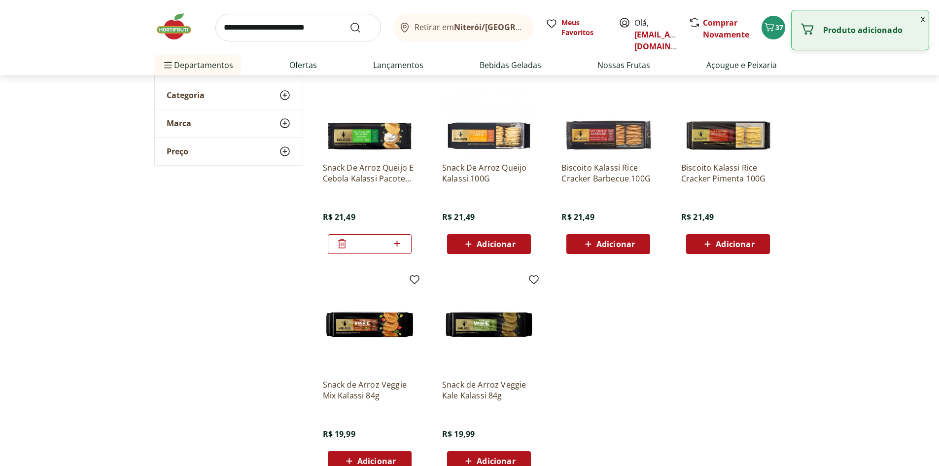
click at [396, 242] on icon at bounding box center [397, 244] width 12 height 12
type input "*"
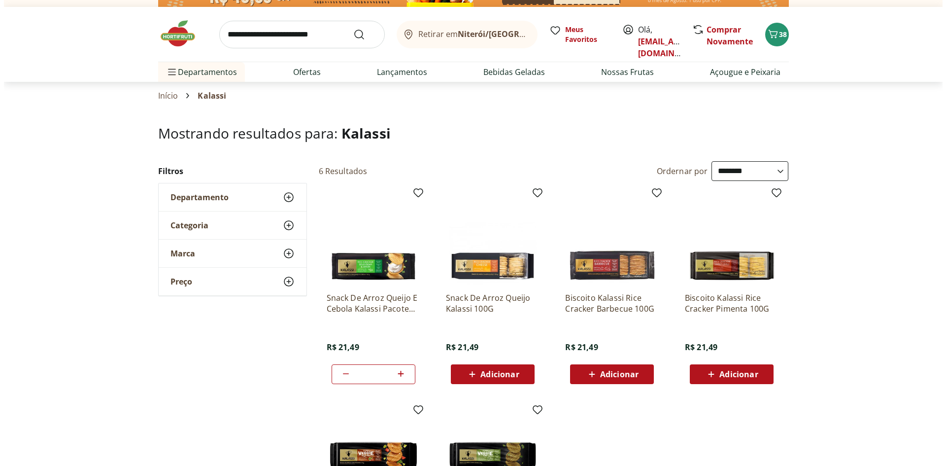
scroll to position [0, 0]
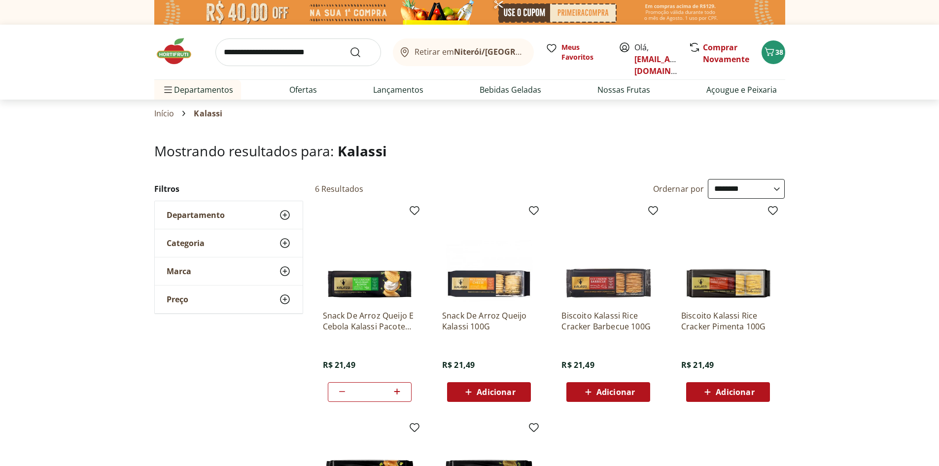
click at [292, 53] on input "search" at bounding box center [298, 52] width 166 height 28
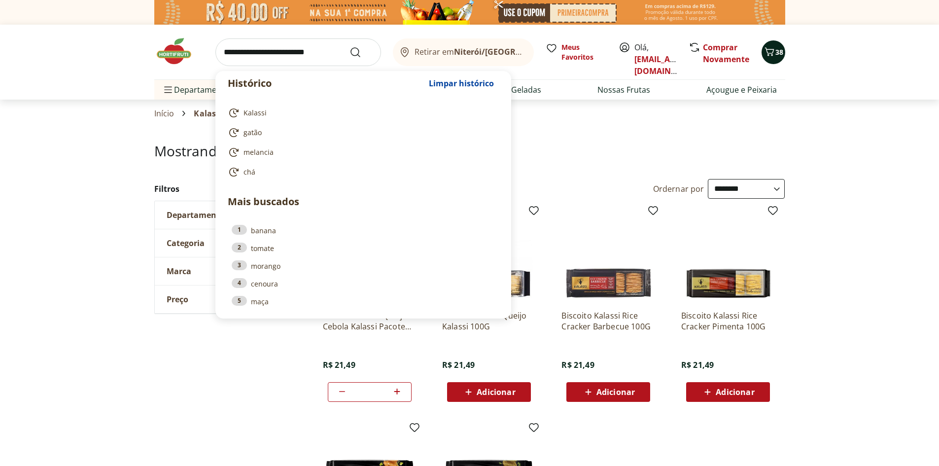
click at [778, 55] on span "38" at bounding box center [779, 51] width 8 height 9
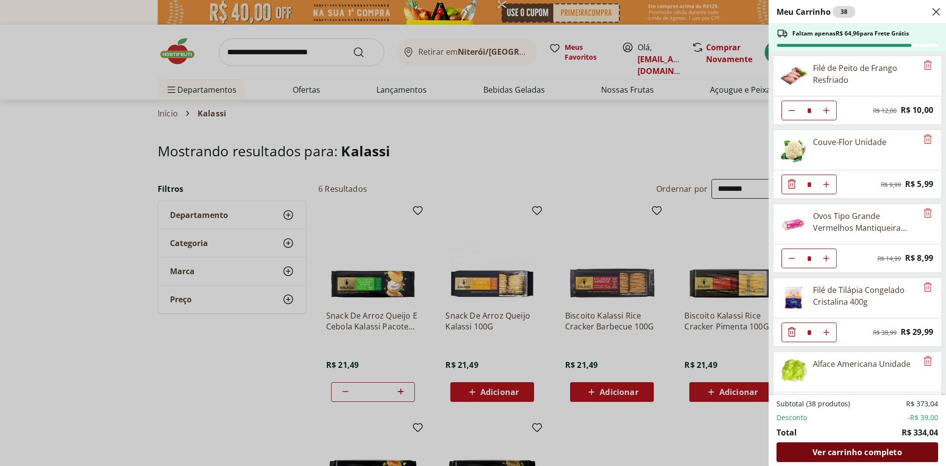
click at [832, 448] on span "Ver carrinho completo" at bounding box center [857, 452] width 89 height 8
